Goal: Browse casually

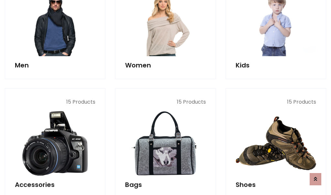
scroll to position [216, 0]
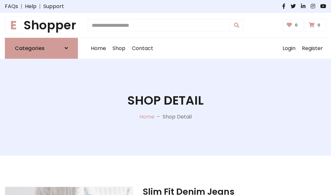
click at [41, 25] on h1 "E Shopper" at bounding box center [41, 25] width 73 height 15
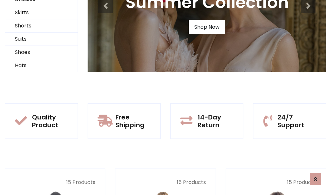
scroll to position [62, 0]
